Goal: Task Accomplishment & Management: Manage account settings

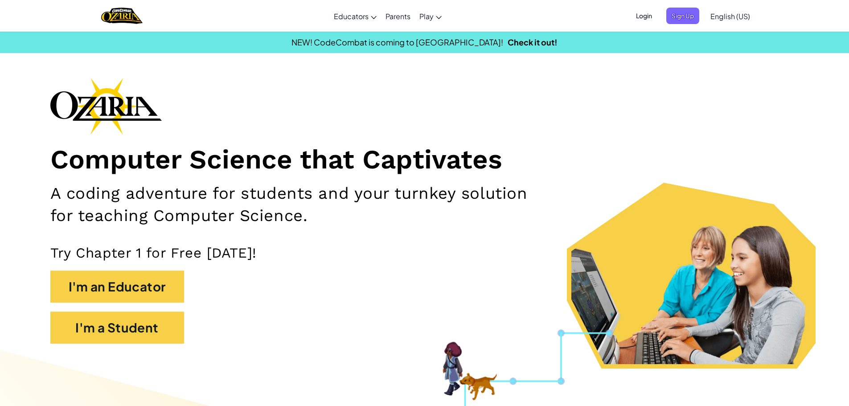
click at [653, 12] on span "Login" at bounding box center [644, 16] width 27 height 16
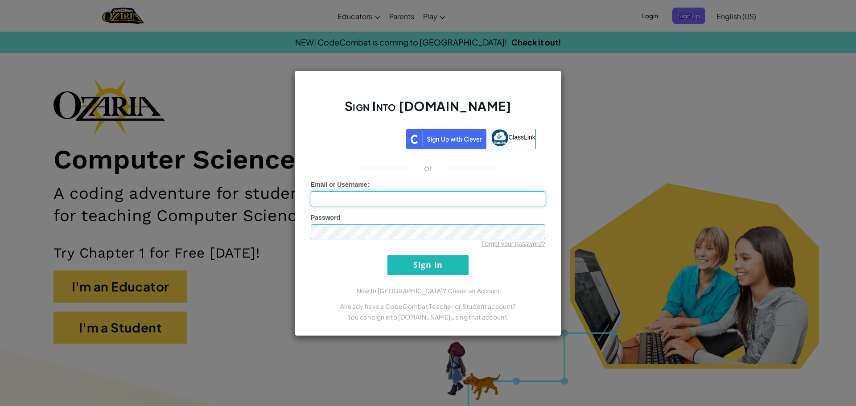
click at [386, 205] on input "Email or Username :" at bounding box center [428, 198] width 235 height 15
type input "[EMAIL_ADDRESS][DOMAIN_NAME]"
click at [387, 255] on input "Sign In" at bounding box center [427, 265] width 81 height 20
click at [419, 276] on div "Sign Into [DOMAIN_NAME] ClassLink or Email or Username : [EMAIL_ADDRESS][DOMAIN…" at bounding box center [428, 203] width 268 height 266
click at [421, 267] on input "Sign In" at bounding box center [427, 265] width 81 height 20
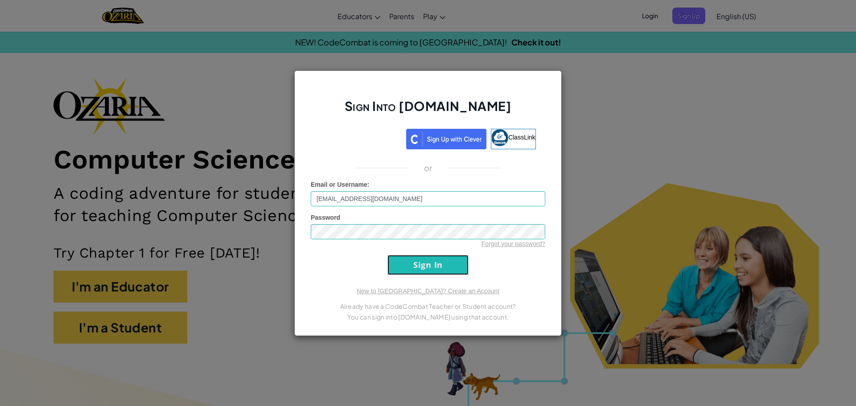
click at [424, 266] on input "Sign In" at bounding box center [427, 265] width 81 height 20
click at [423, 266] on input "Sign In" at bounding box center [427, 265] width 81 height 20
click at [422, 266] on input "Sign In" at bounding box center [427, 265] width 81 height 20
click at [422, 267] on input "Sign In" at bounding box center [427, 265] width 81 height 20
